Goal: Task Accomplishment & Management: Use online tool/utility

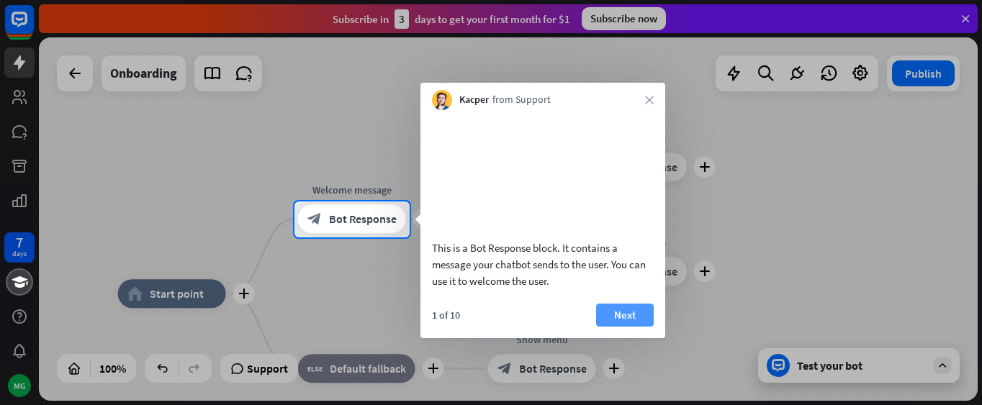
click at [627, 326] on button "Next" at bounding box center [625, 315] width 58 height 23
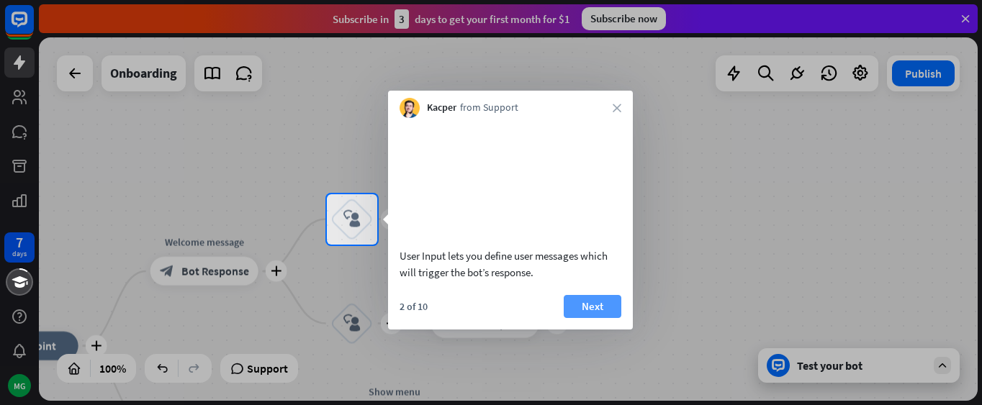
click at [597, 318] on button "Next" at bounding box center [593, 306] width 58 height 23
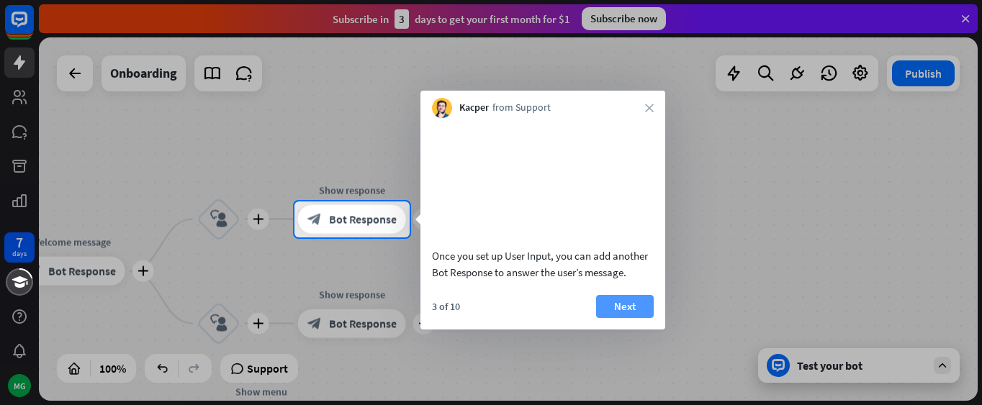
click at [621, 318] on button "Next" at bounding box center [625, 306] width 58 height 23
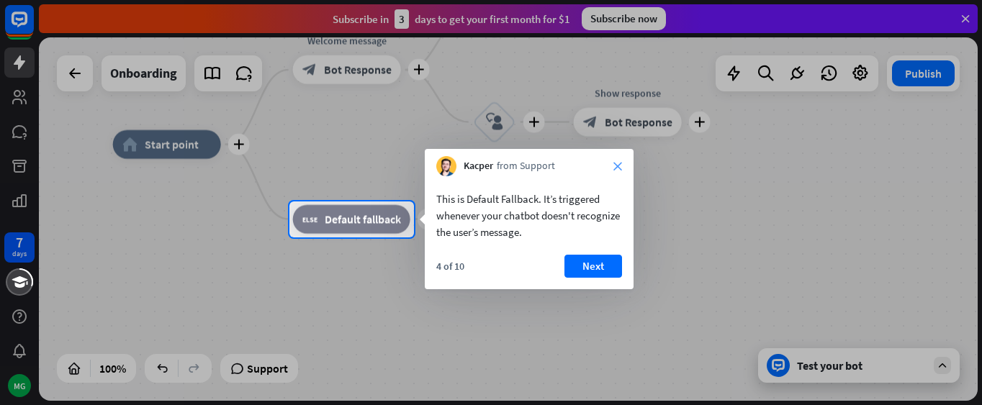
click at [621, 166] on icon "close" at bounding box center [617, 166] width 9 height 9
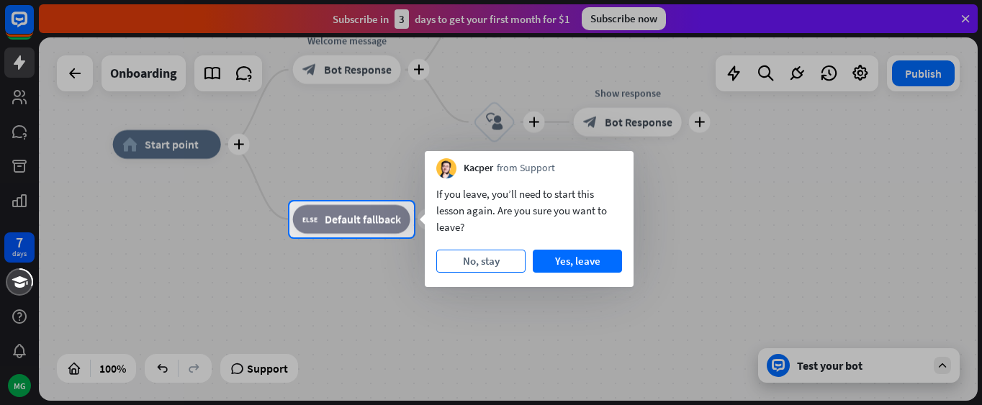
click at [492, 258] on button "No, stay" at bounding box center [480, 261] width 89 height 23
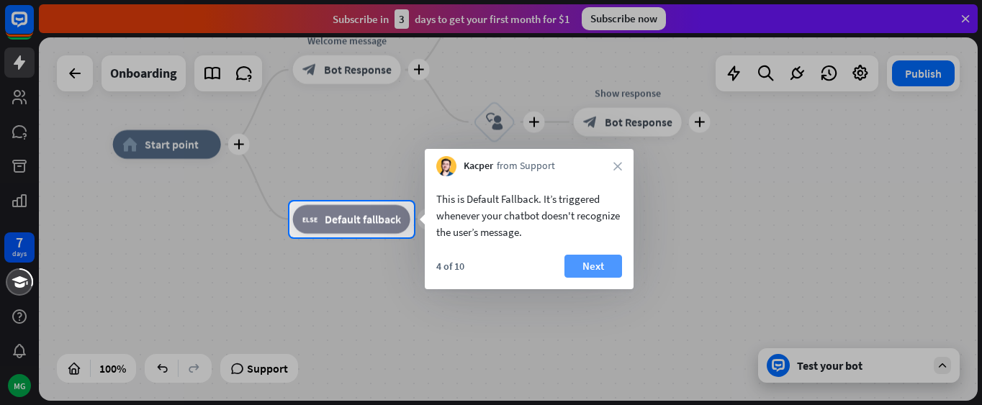
click at [573, 268] on button "Next" at bounding box center [593, 266] width 58 height 23
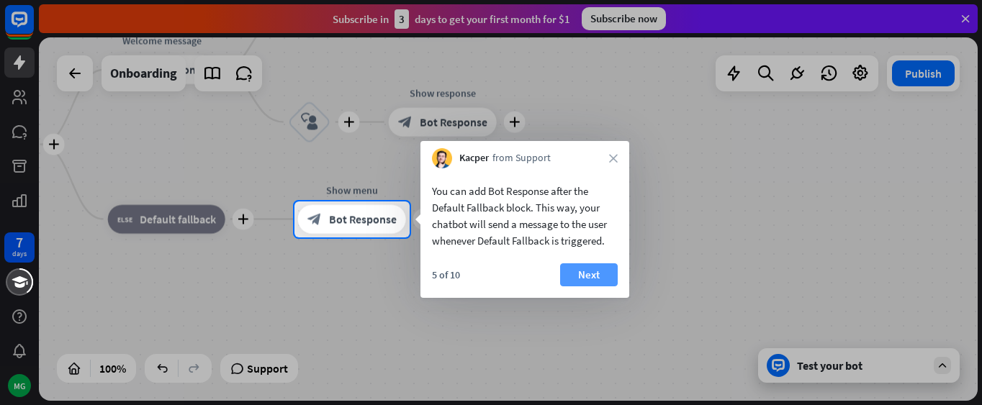
click at [591, 269] on button "Next" at bounding box center [589, 275] width 58 height 23
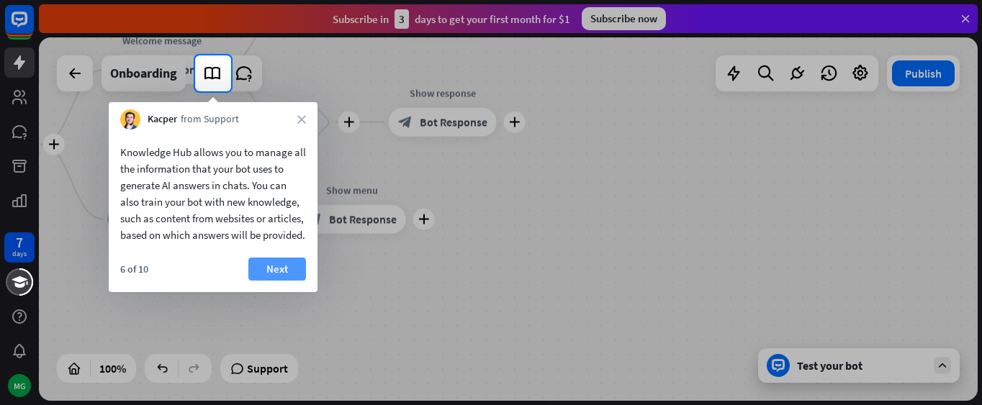
click at [274, 281] on button "Next" at bounding box center [277, 269] width 58 height 23
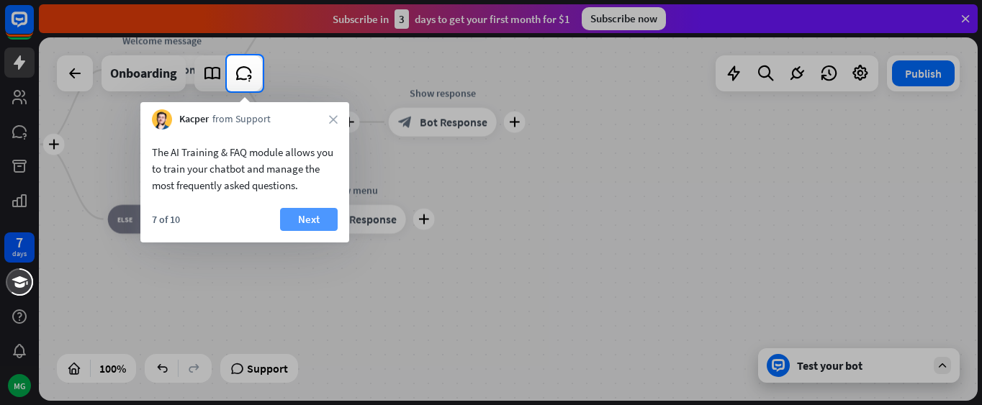
click at [329, 219] on button "Next" at bounding box center [309, 219] width 58 height 23
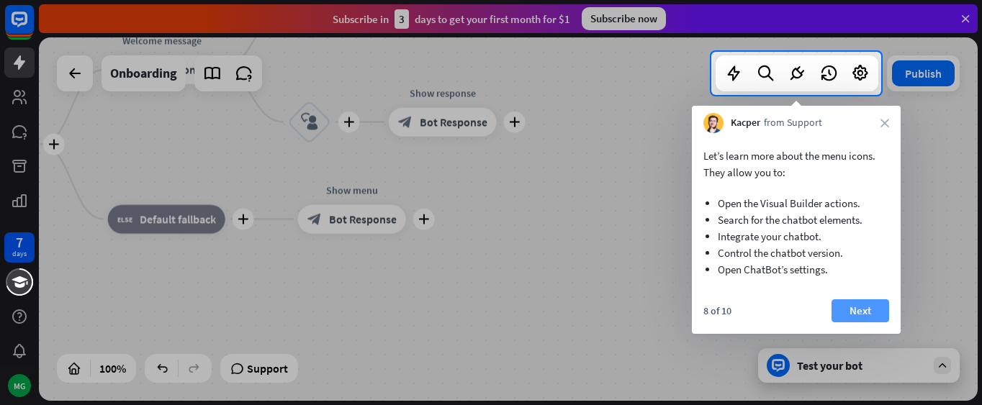
click at [880, 315] on button "Next" at bounding box center [861, 311] width 58 height 23
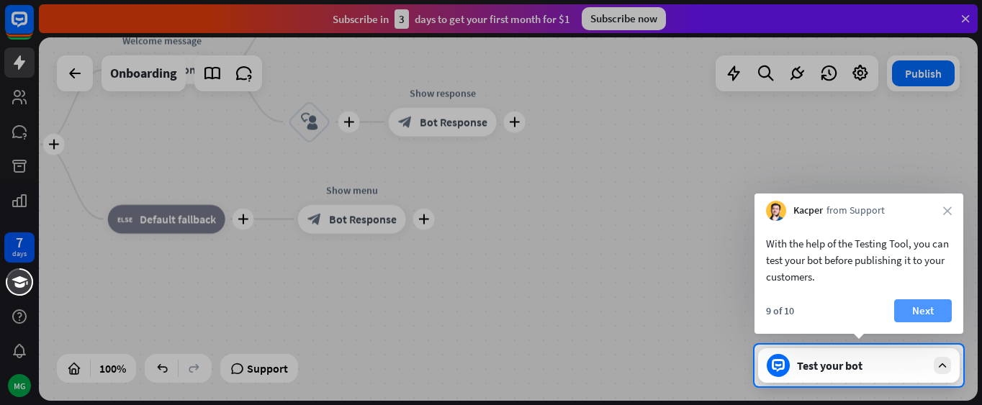
click at [914, 308] on button "Next" at bounding box center [923, 311] width 58 height 23
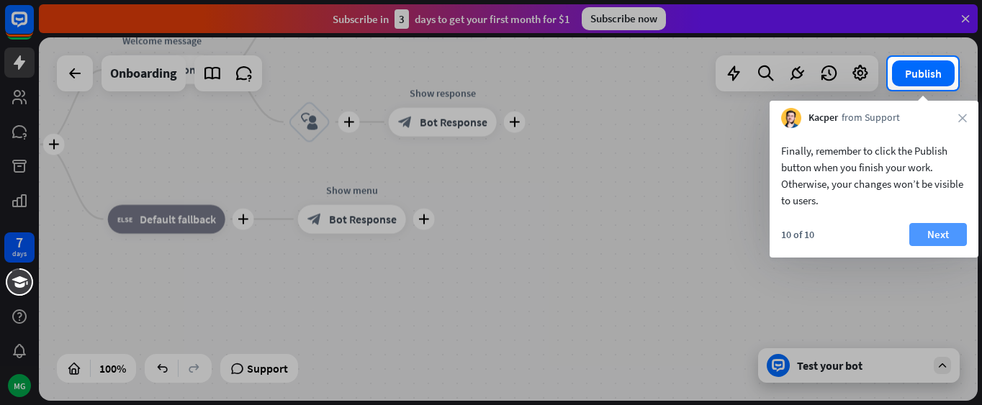
click at [936, 240] on button "Next" at bounding box center [938, 234] width 58 height 23
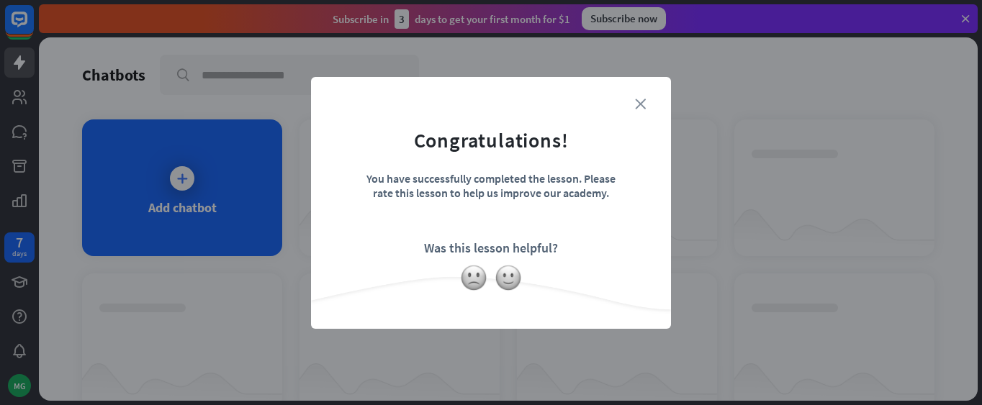
click at [640, 104] on icon "close" at bounding box center [640, 104] width 11 height 11
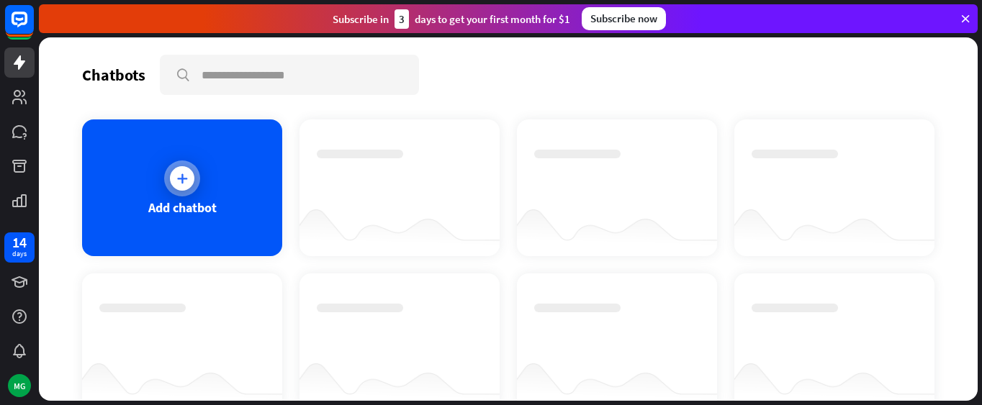
click at [238, 208] on div "Add chatbot" at bounding box center [182, 188] width 200 height 137
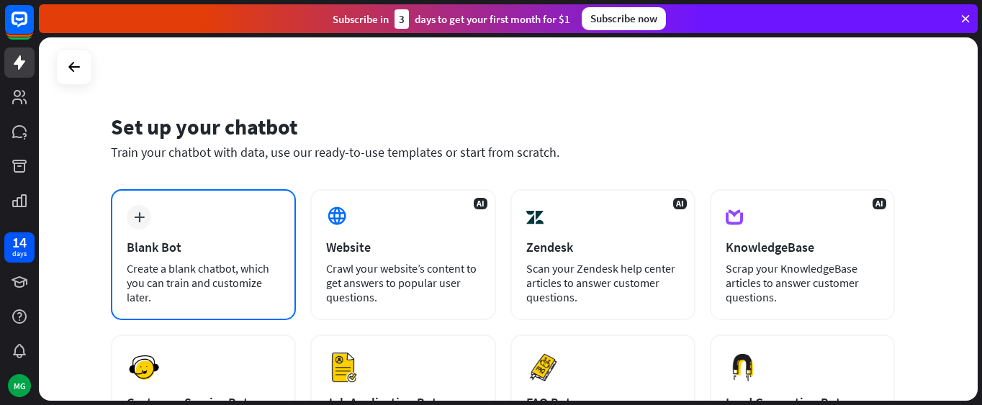
click at [156, 246] on div "Blank Bot" at bounding box center [203, 247] width 153 height 17
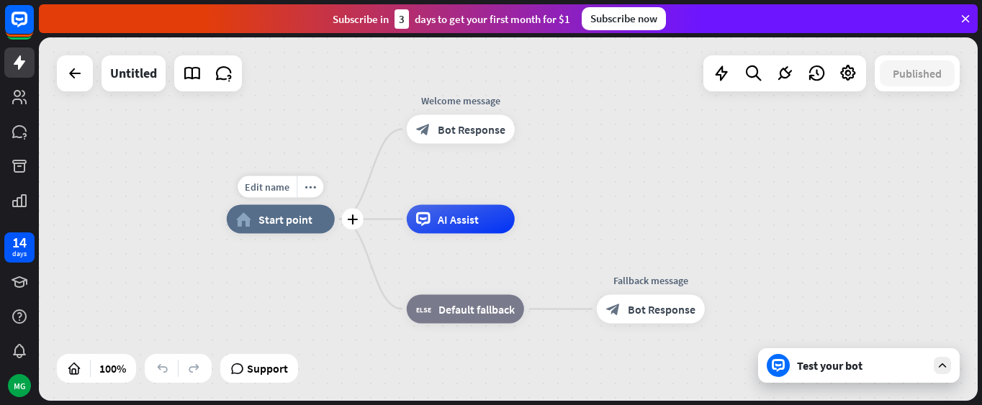
click at [290, 230] on div "home_2 Start point" at bounding box center [281, 219] width 108 height 29
click at [788, 179] on div "home_2 Start point Welcome message block_bot_response Bot Response AI Assist bl…" at bounding box center [508, 219] width 939 height 364
click at [281, 366] on span "Support" at bounding box center [267, 368] width 41 height 23
click at [524, 295] on div "Edit name more_horiz plus block_fallback Default fallback" at bounding box center [465, 309] width 117 height 29
click at [469, 228] on div "AI Assist" at bounding box center [461, 219] width 108 height 29
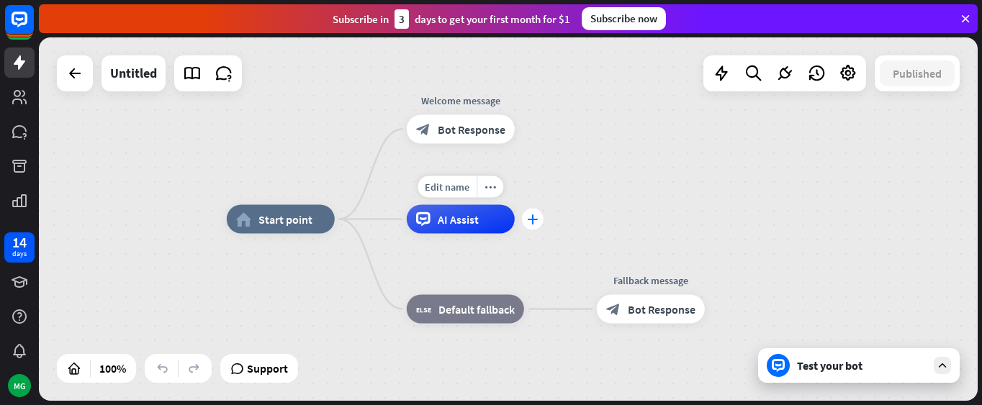
click at [531, 221] on icon "plus" at bounding box center [532, 220] width 11 height 10
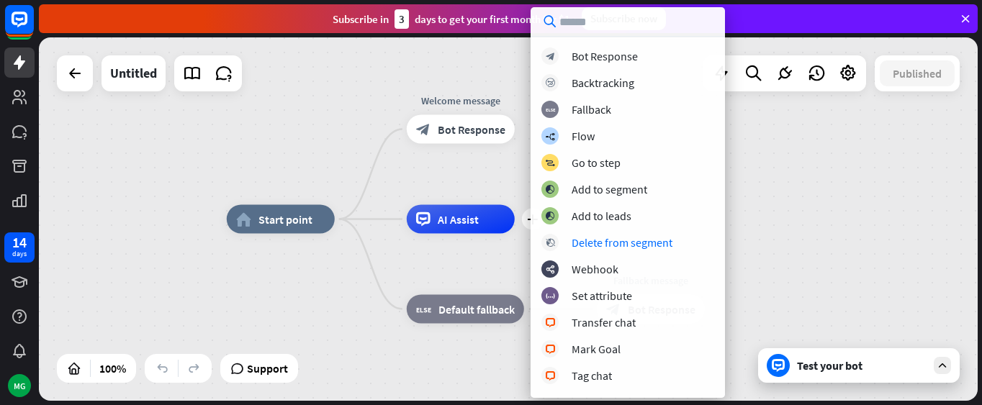
click at [306, 137] on div "home_2 Start point Welcome message block_bot_response Bot Response plus AI Assi…" at bounding box center [508, 219] width 939 height 364
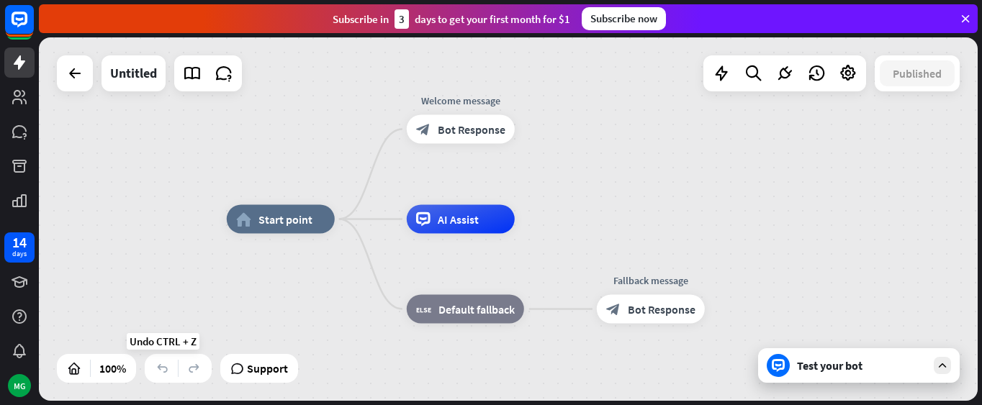
click at [163, 374] on icon at bounding box center [162, 368] width 14 height 14
click at [197, 373] on icon at bounding box center [194, 368] width 14 height 14
click at [534, 131] on icon "plus" at bounding box center [532, 130] width 11 height 10
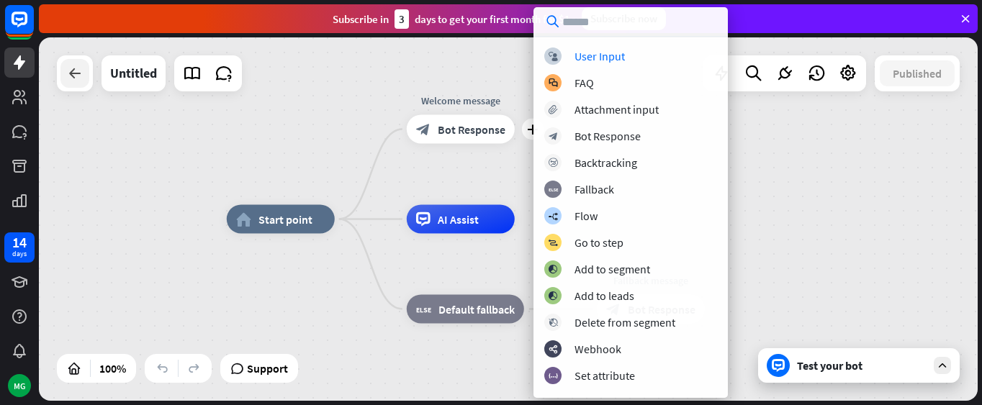
click at [76, 71] on icon at bounding box center [74, 73] width 17 height 17
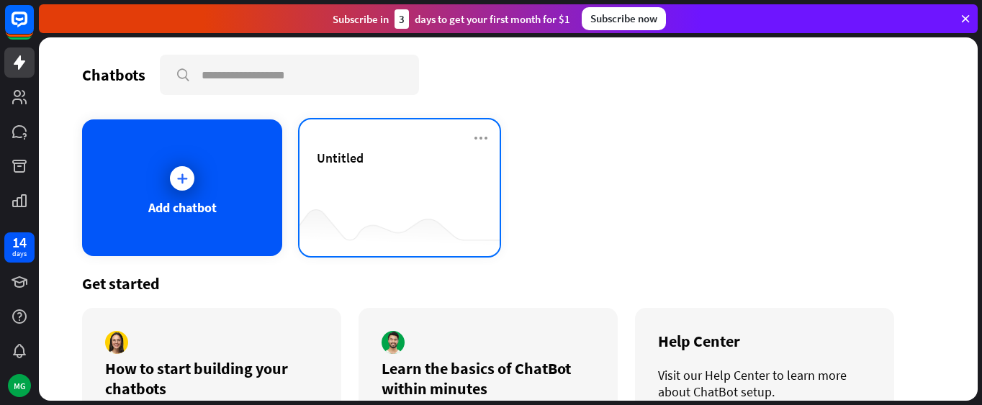
click at [393, 168] on div "Untitled" at bounding box center [400, 175] width 166 height 50
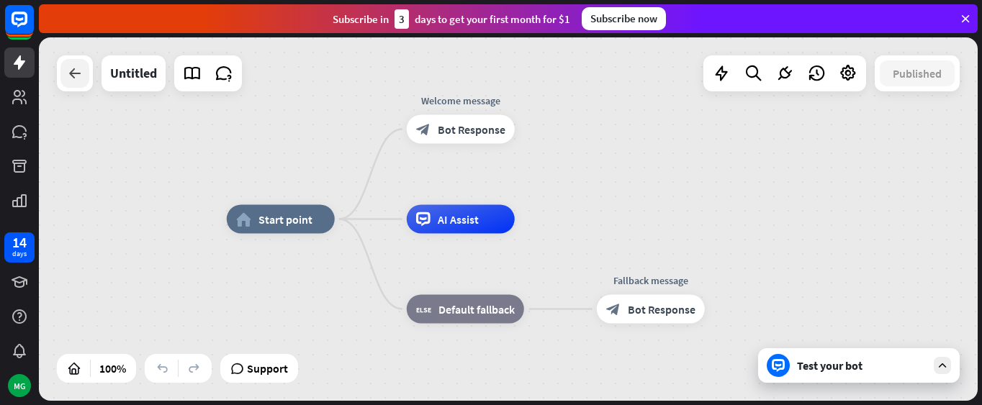
click at [79, 71] on icon at bounding box center [74, 73] width 17 height 17
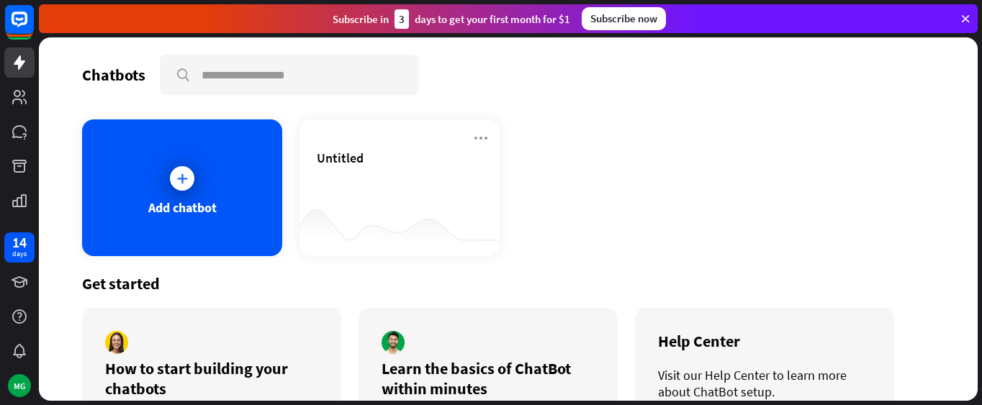
click at [521, 276] on div "Get started" at bounding box center [508, 284] width 852 height 20
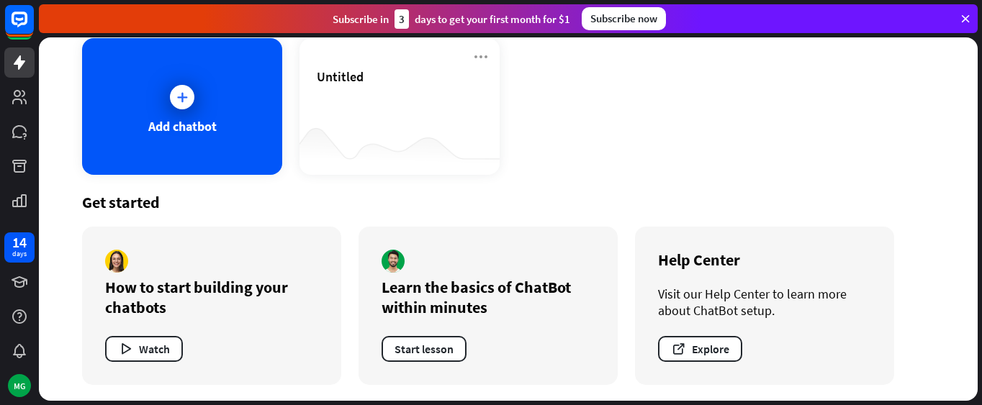
scroll to position [83, 0]
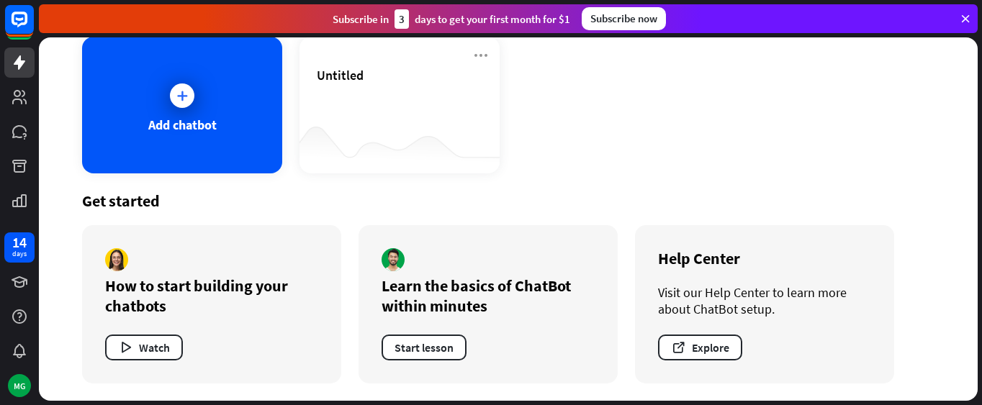
click at [630, 199] on div "Get started" at bounding box center [508, 201] width 852 height 20
